Goal: Check status: Check status

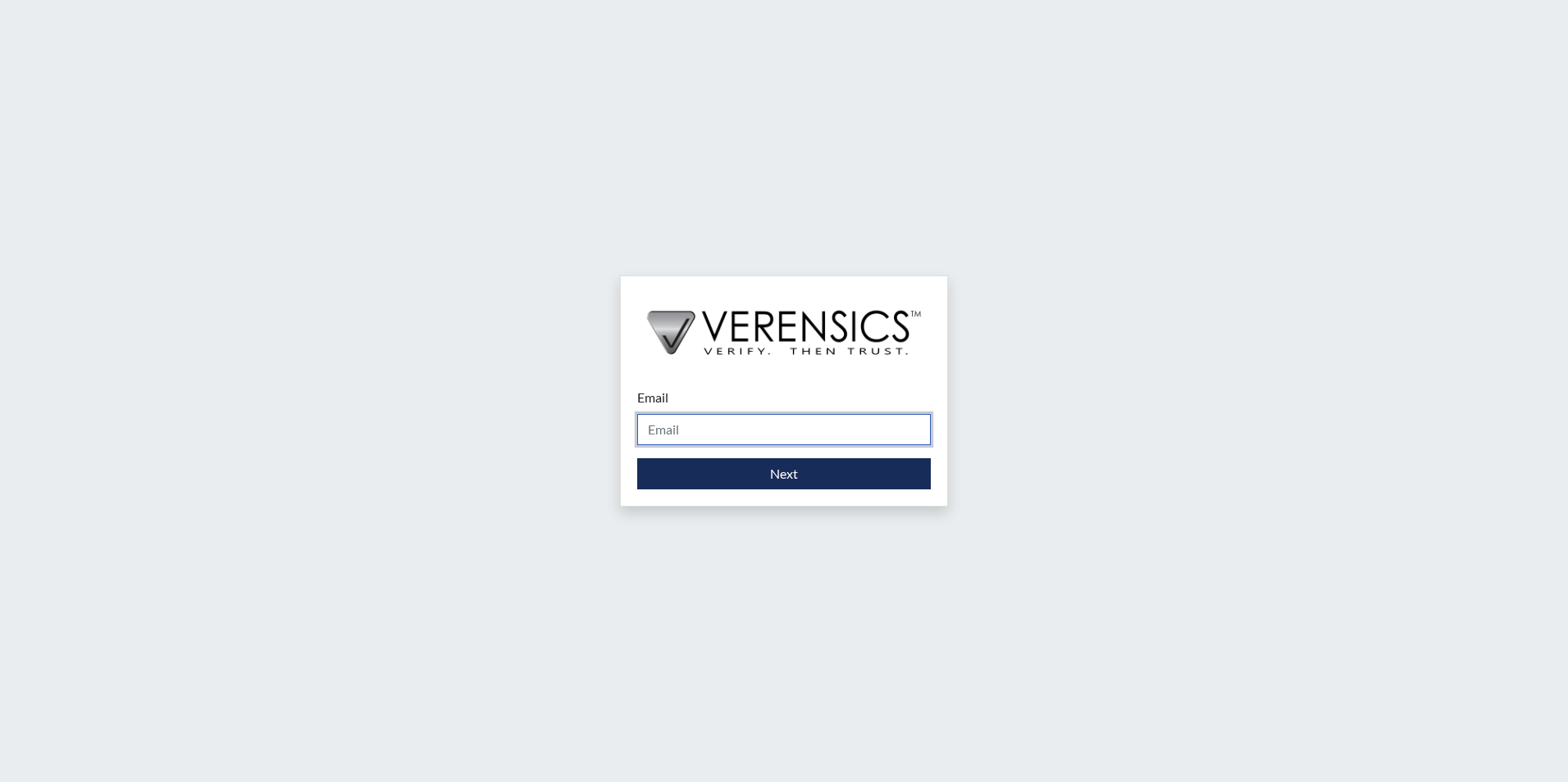
click at [713, 434] on input "Email" at bounding box center [784, 430] width 293 height 31
type input "[PERSON_NAME][EMAIL_ADDRESS][DOMAIN_NAME]"
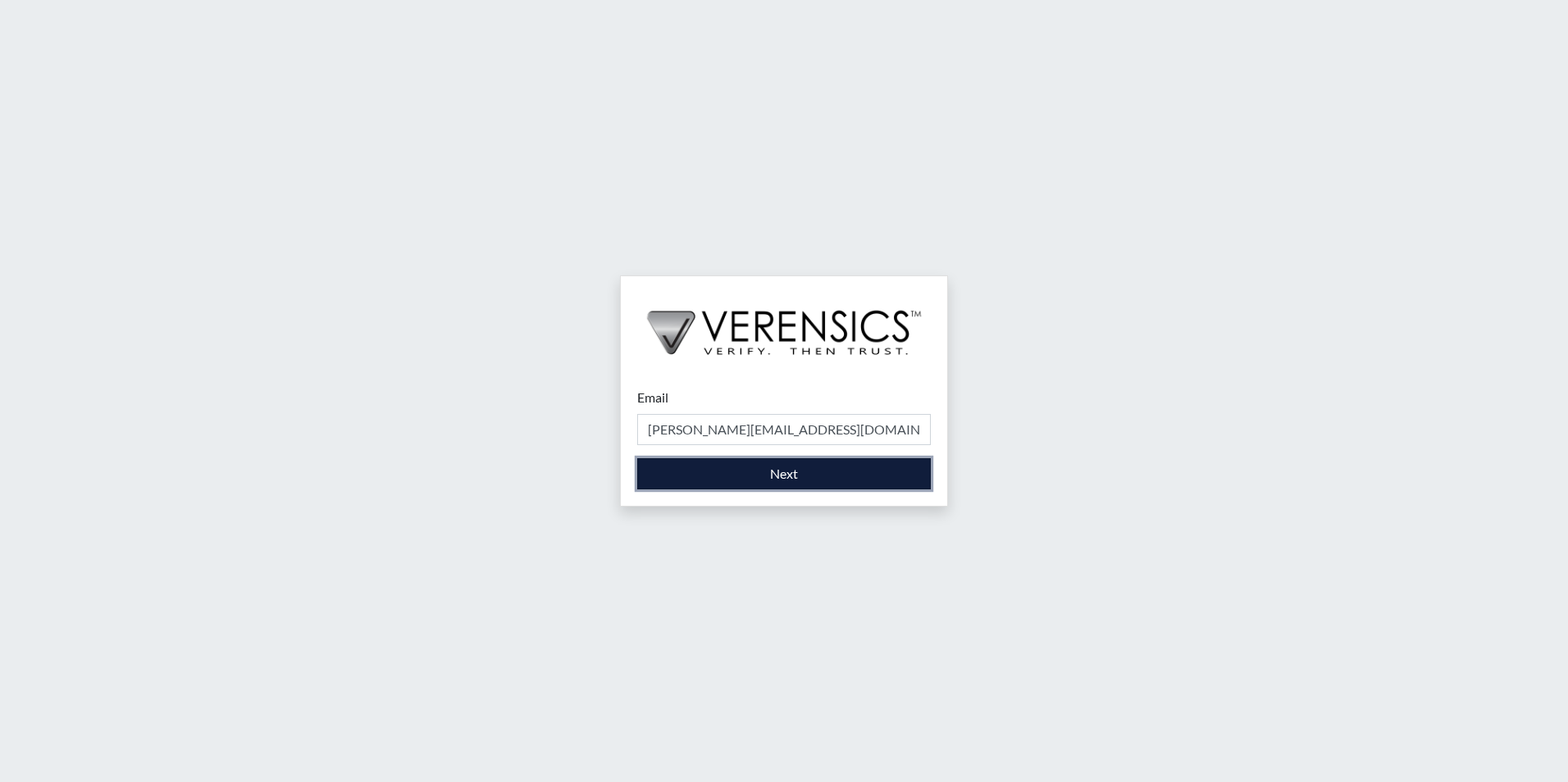
click at [758, 474] on button "Next" at bounding box center [784, 474] width 293 height 31
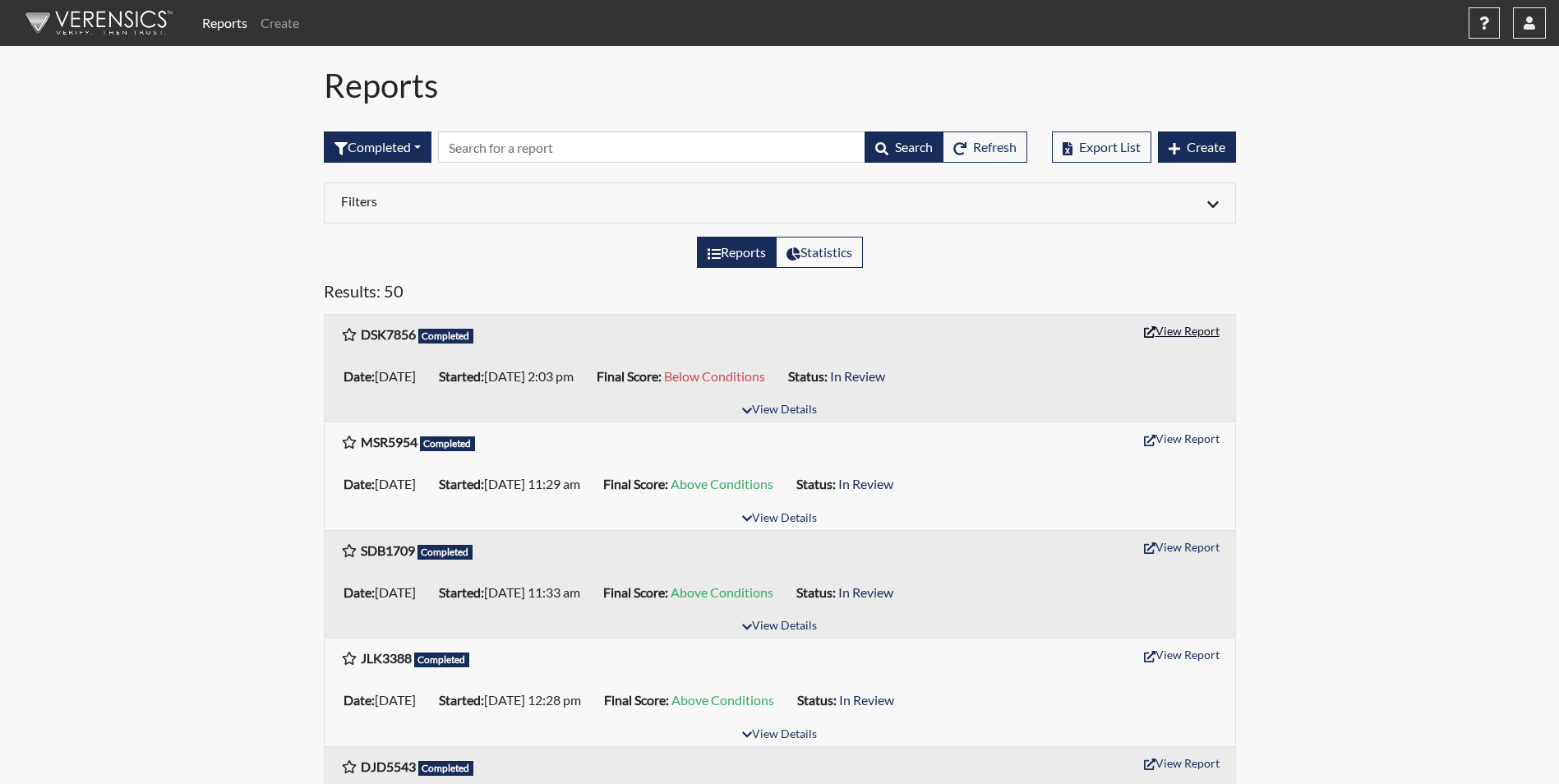
click at [1166, 330] on button "View Report" at bounding box center [1182, 331] width 90 height 26
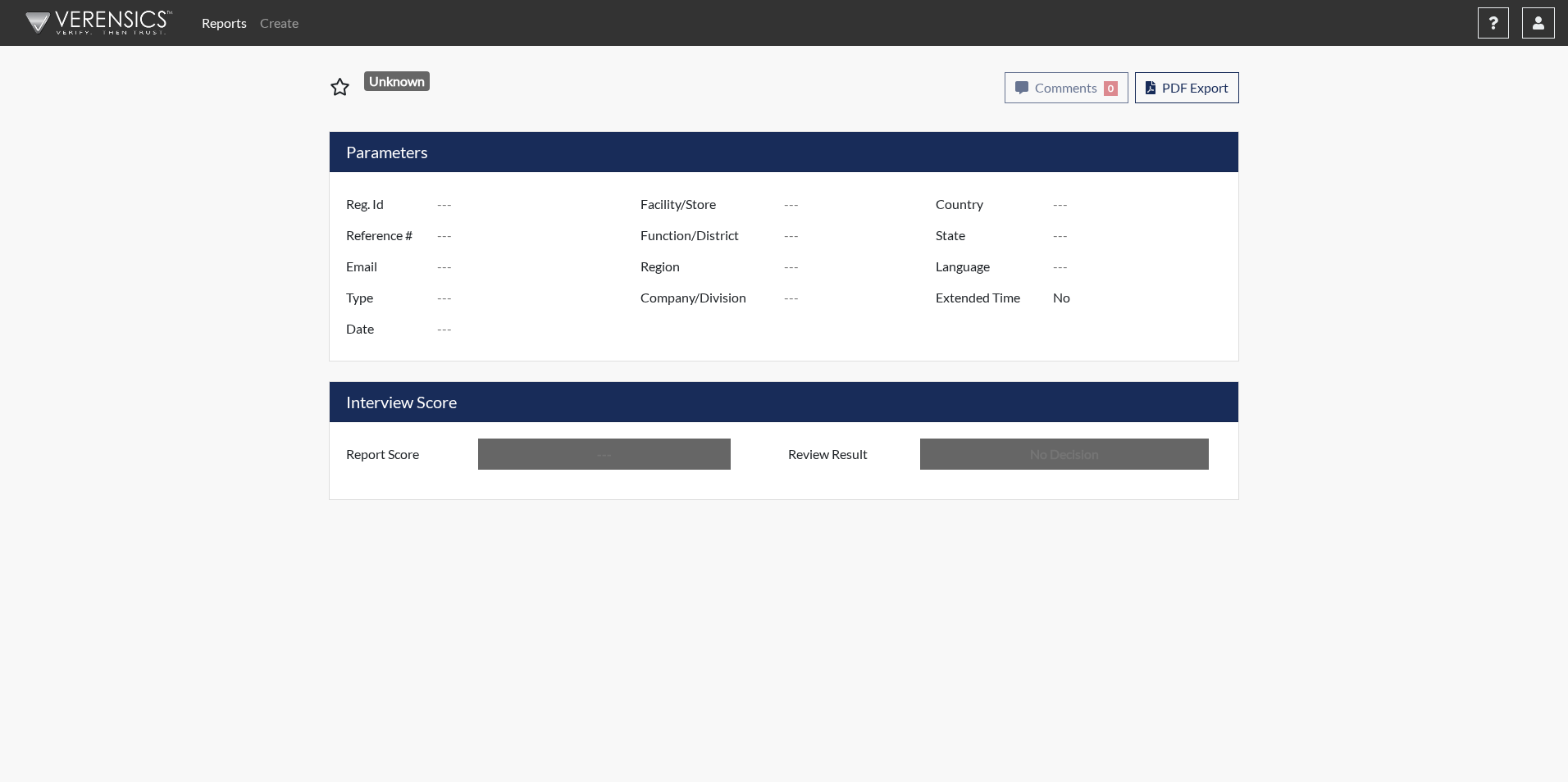
type input "DSK7856"
type input "51686"
type input "---"
type input "Corrections Pre-Employment"
type input "[DATE]"
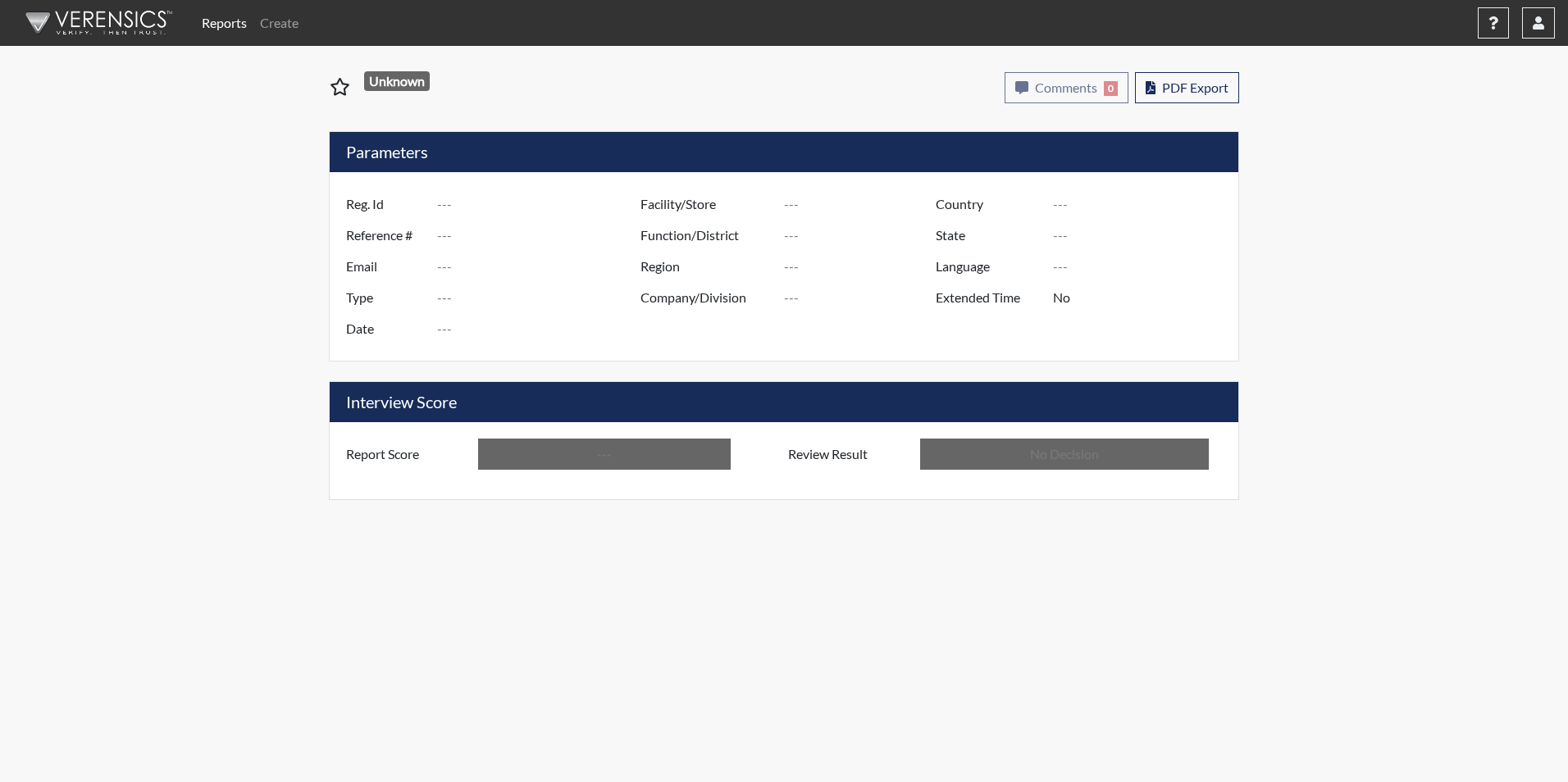
type input "[GEOGRAPHIC_DATA]"
type input "[US_STATE]"
type input "English"
type input "Below Conditions"
type input "In Review"
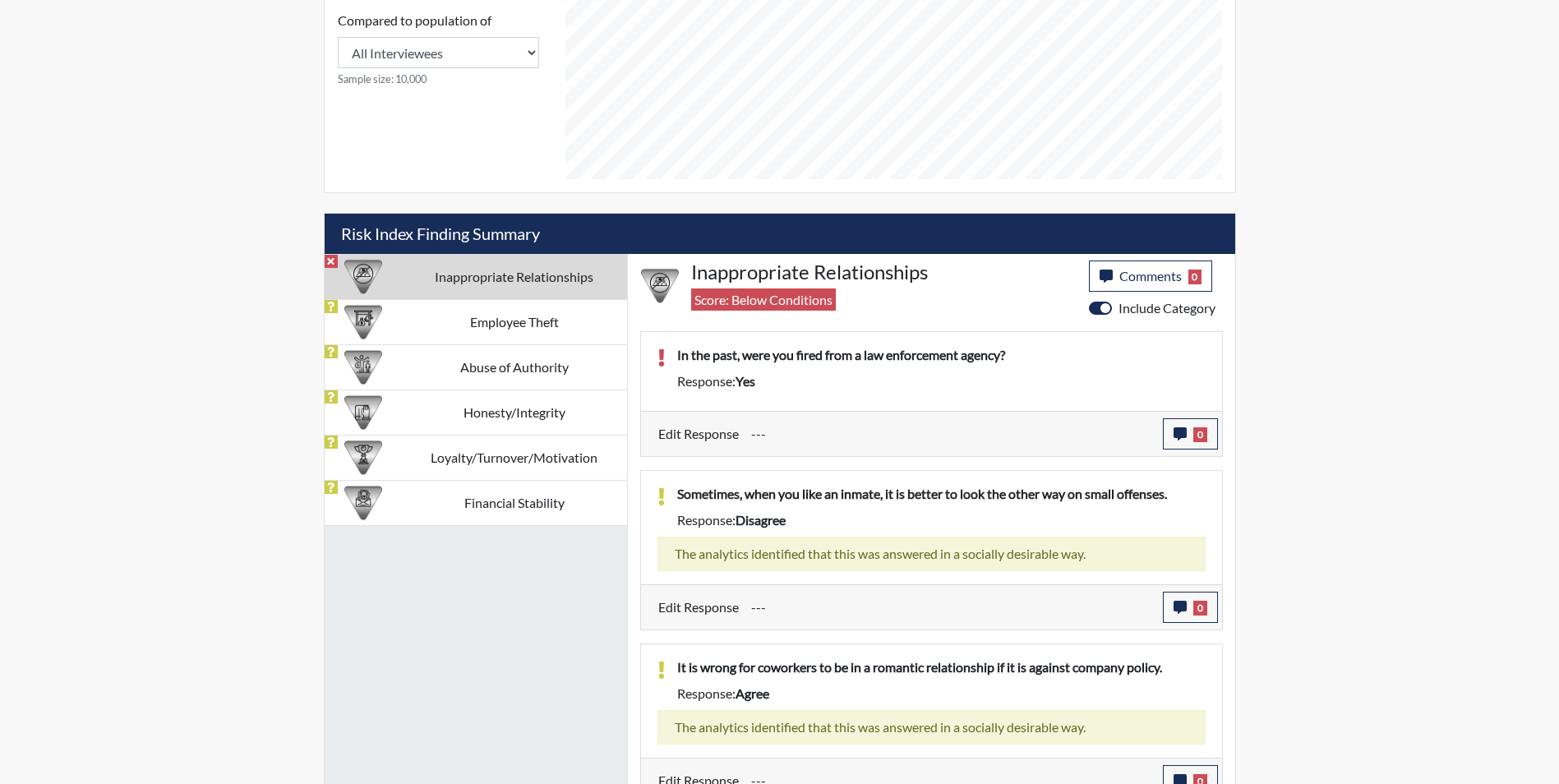
scroll to position [802, 0]
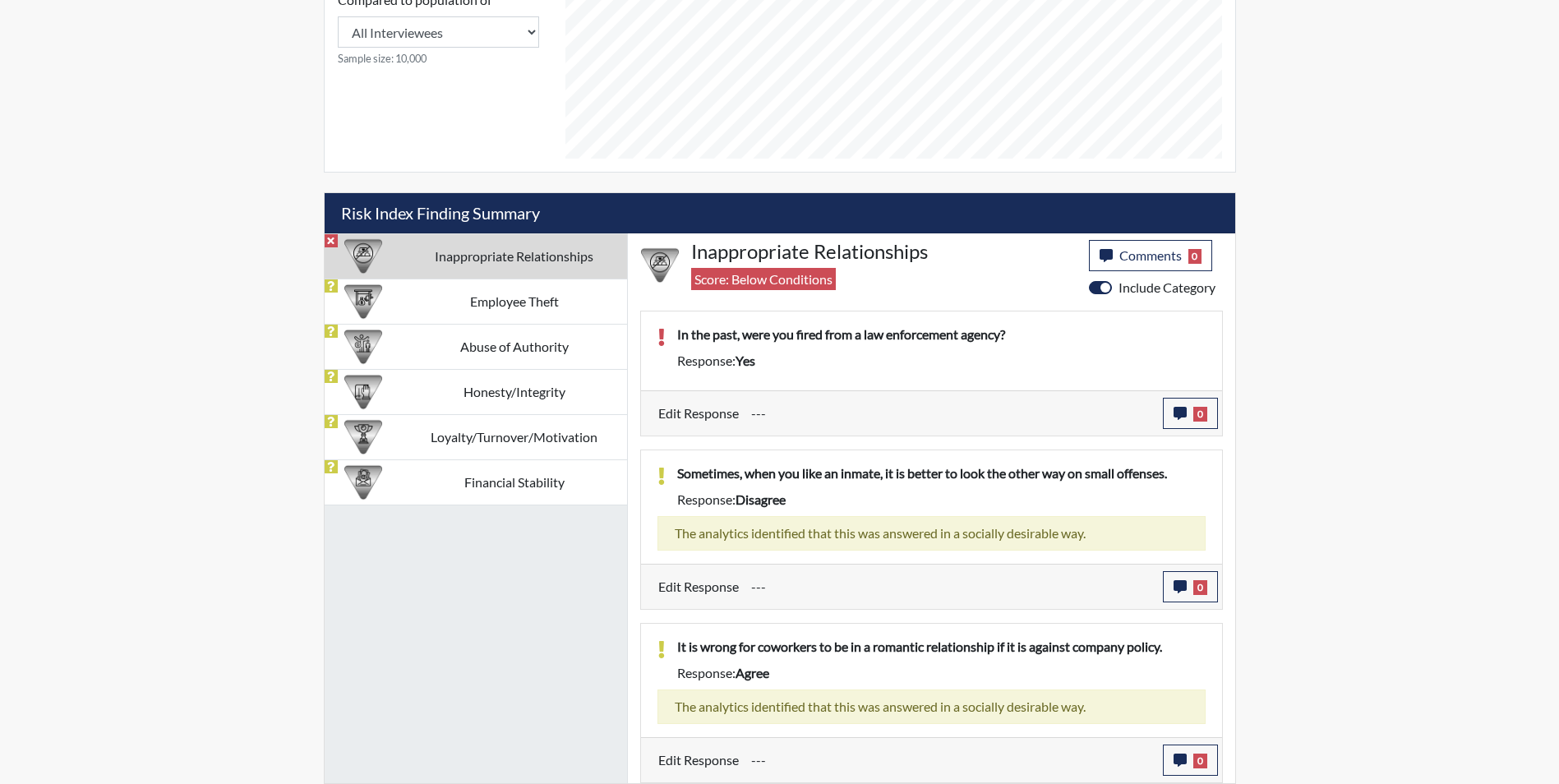
click at [425, 258] on td "Inappropriate Relationships" at bounding box center [514, 256] width 225 height 45
click at [869, 358] on div "Response: yes" at bounding box center [941, 360] width 553 height 19
click at [870, 364] on div "Response: yes" at bounding box center [941, 360] width 553 height 19
click at [940, 339] on p "In the past, were you fired from a law enforcement agency?" at bounding box center [941, 334] width 529 height 19
click at [1061, 377] on div "In the past, were you fired from a law enforcement agency? Response: yes" at bounding box center [941, 350] width 553 height 52
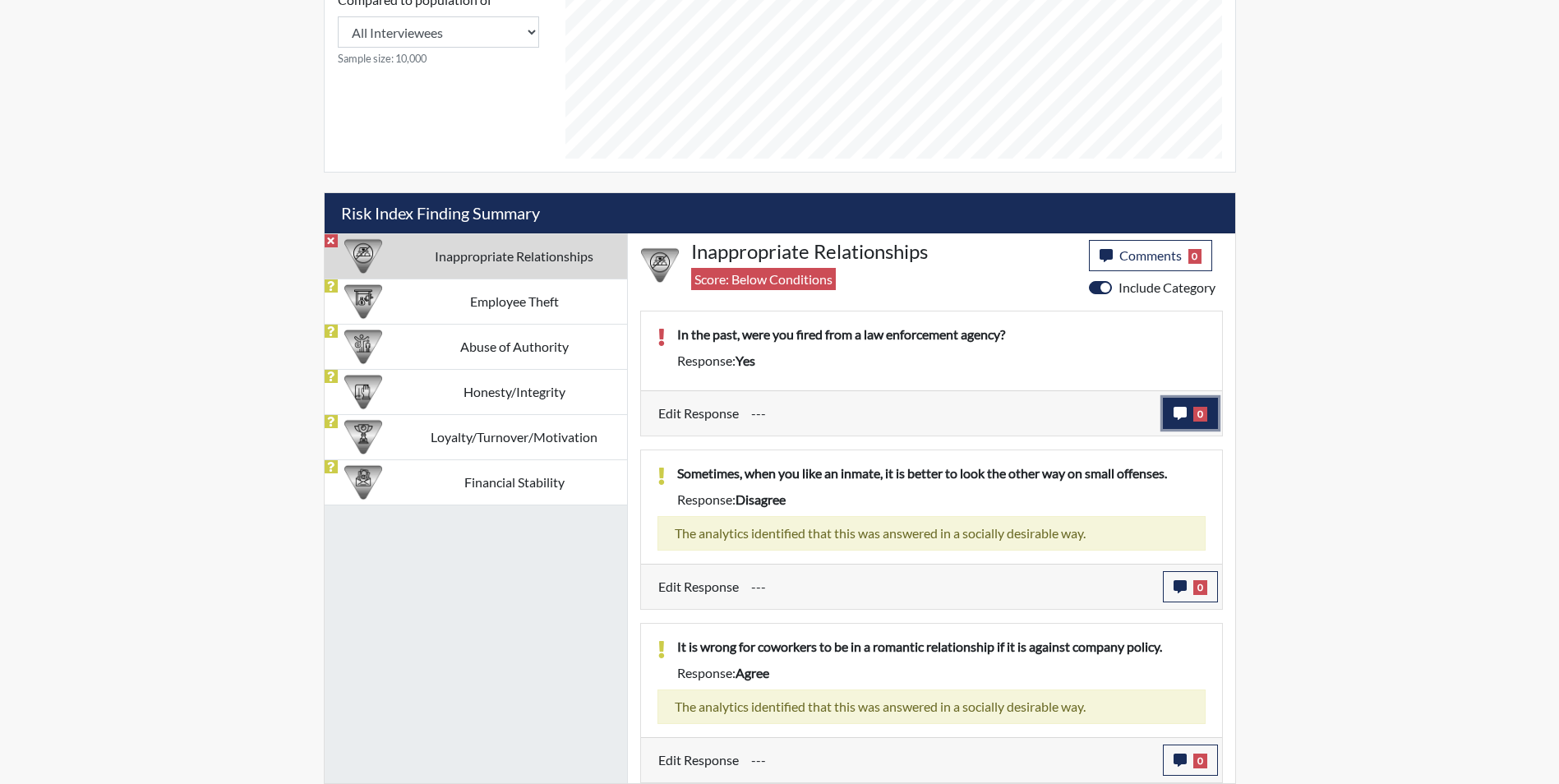
click at [1183, 411] on icon "button" at bounding box center [1180, 414] width 13 height 13
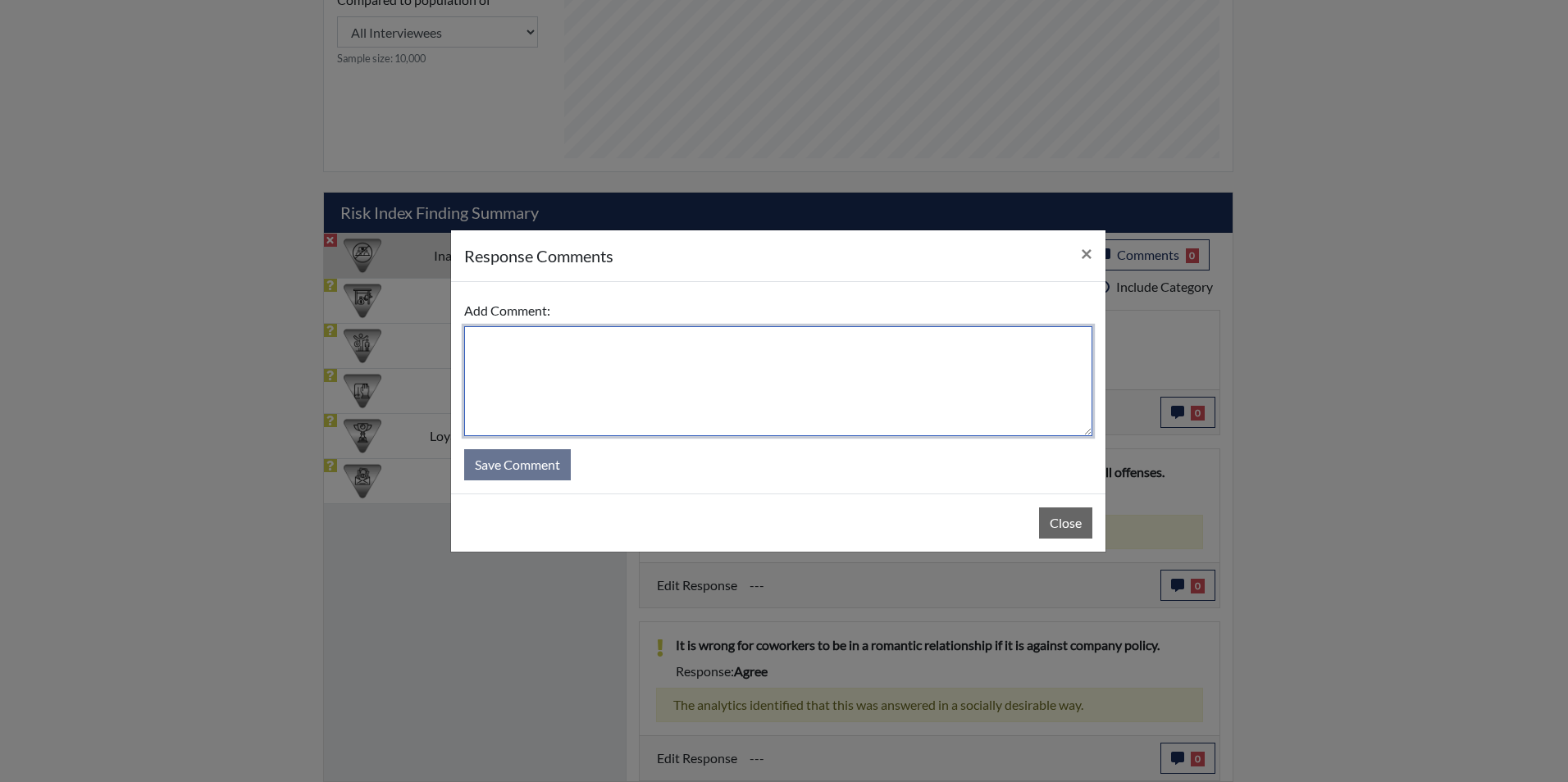
click at [556, 369] on textarea at bounding box center [778, 381] width 628 height 110
type textarea "N"
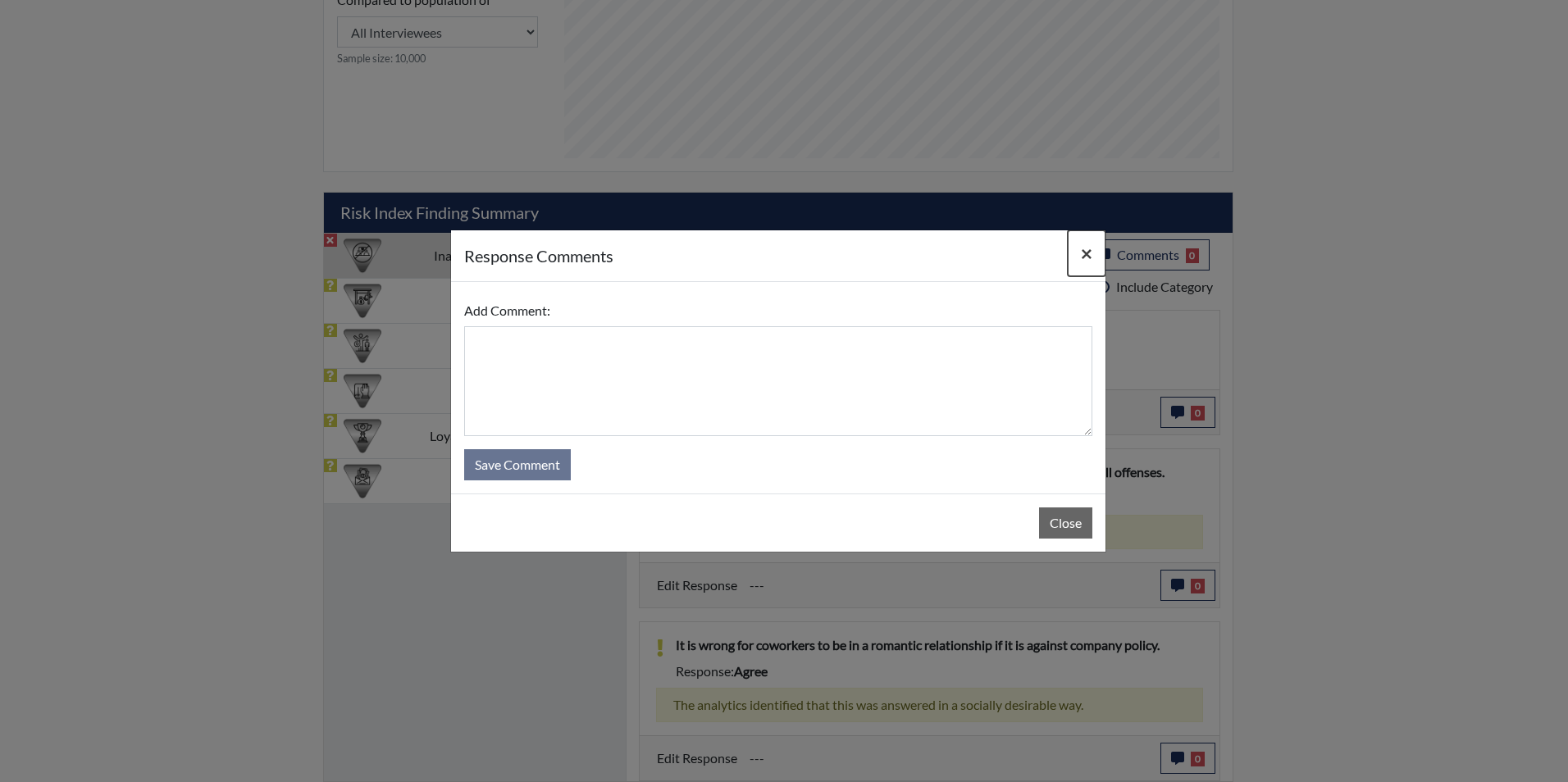
click at [1089, 259] on span "×" at bounding box center [1087, 253] width 12 height 24
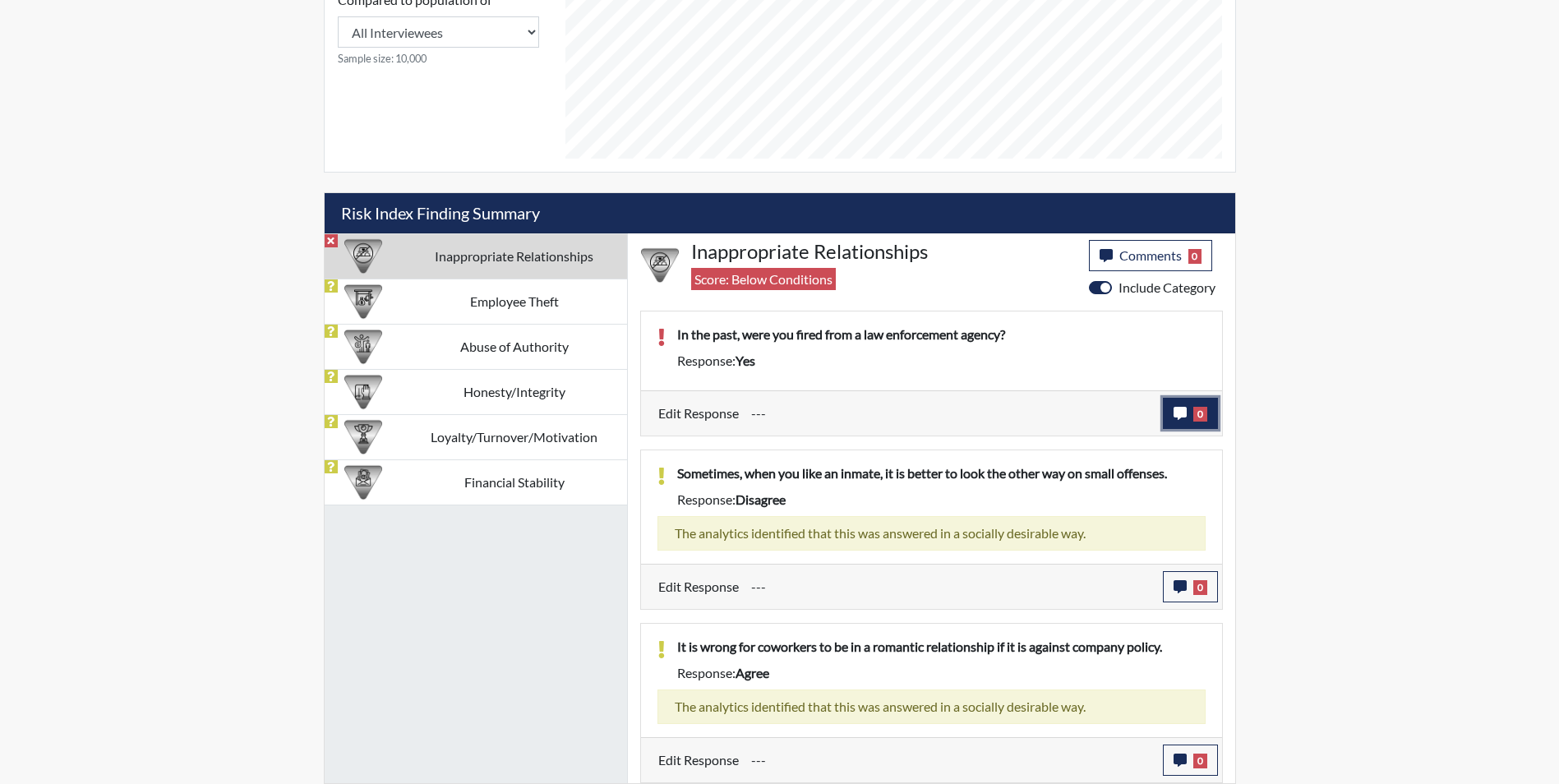
click at [1176, 415] on icon "button" at bounding box center [1180, 414] width 13 height 13
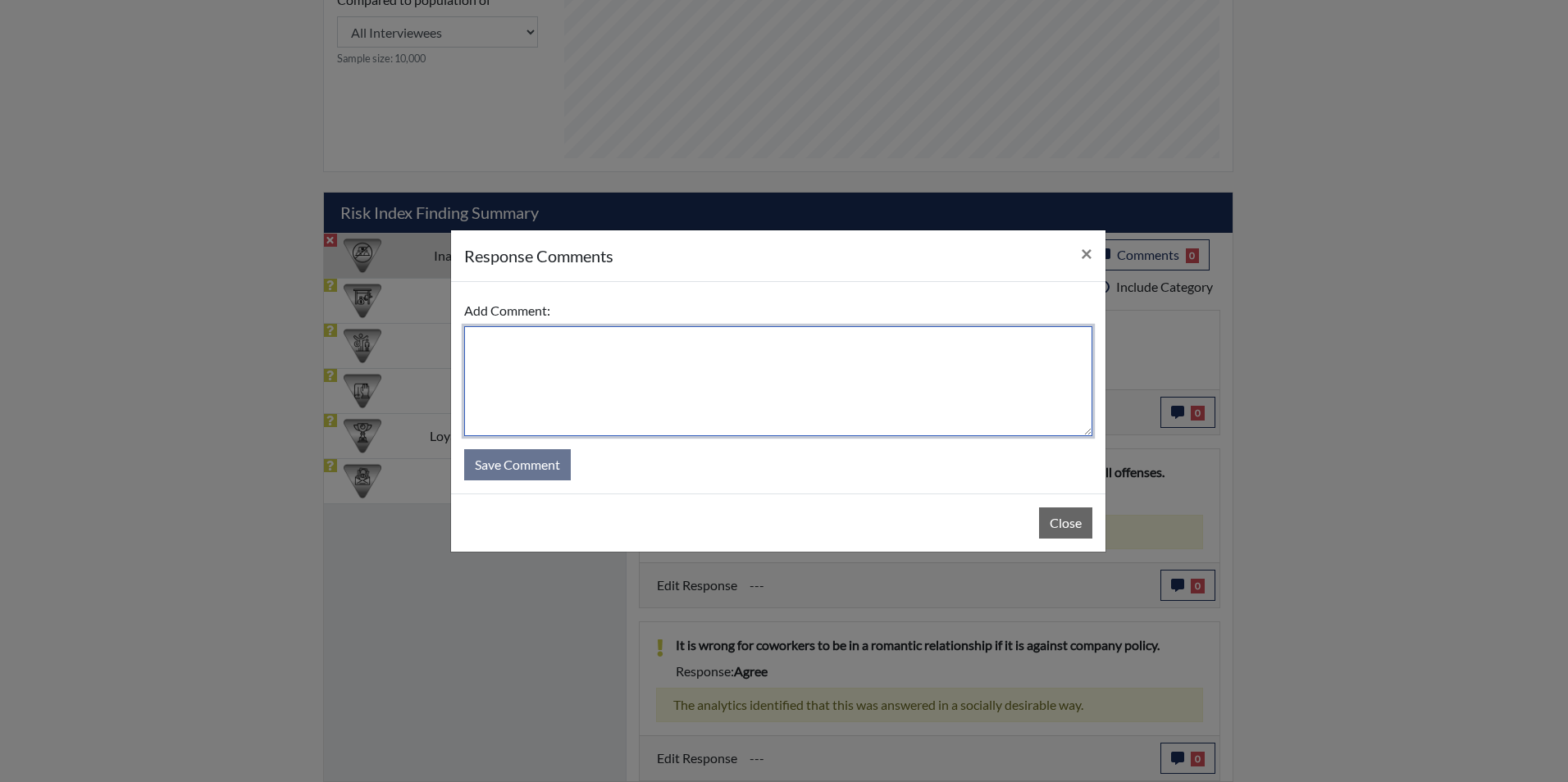
click at [524, 345] on textarea at bounding box center [778, 381] width 628 height 110
type textarea "In the past, I was never fired from a law enforcement agency."
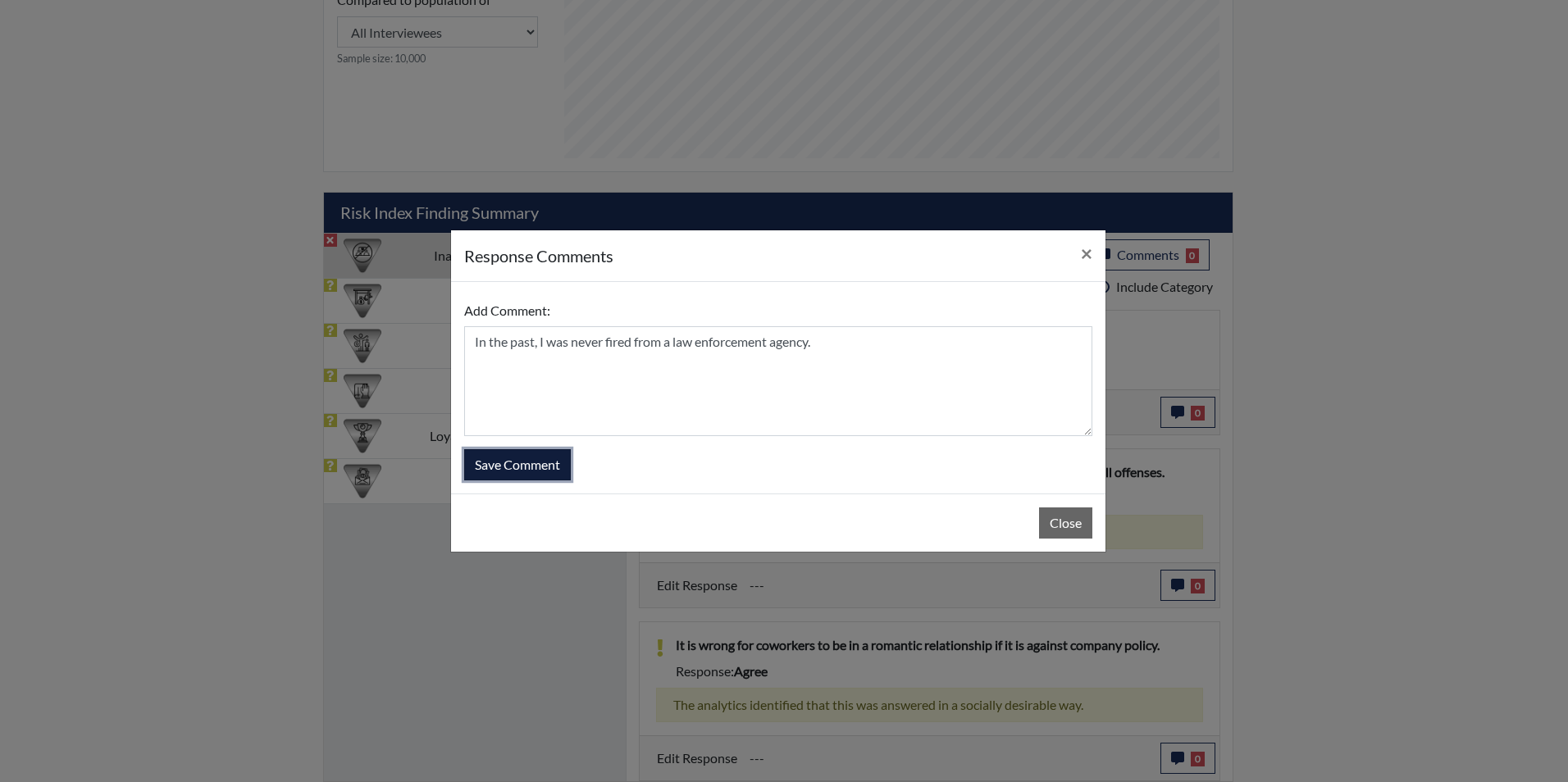
click at [522, 465] on button "Save Comment" at bounding box center [517, 465] width 106 height 31
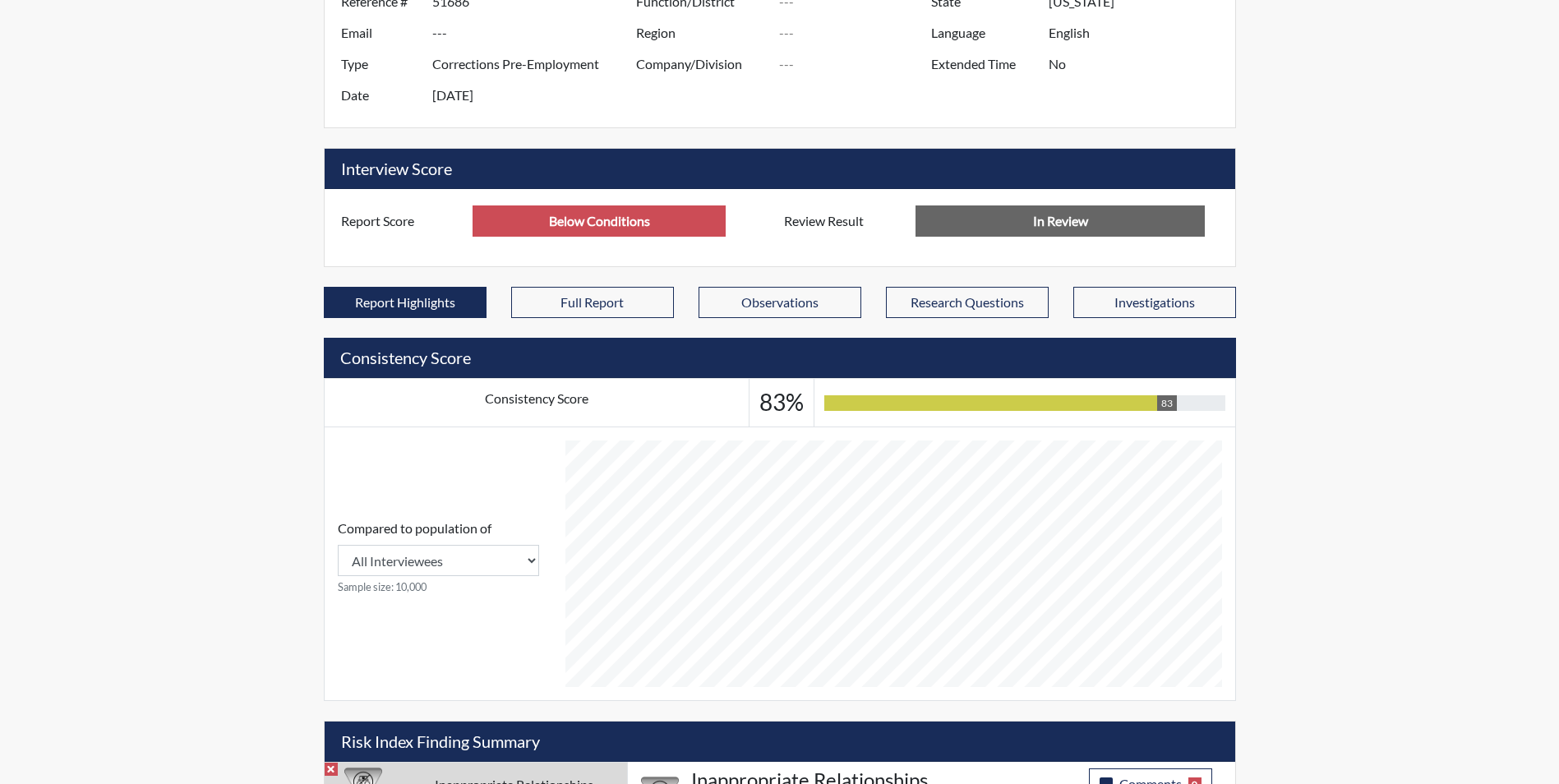
scroll to position [0, 0]
